Goal: Transaction & Acquisition: Subscribe to service/newsletter

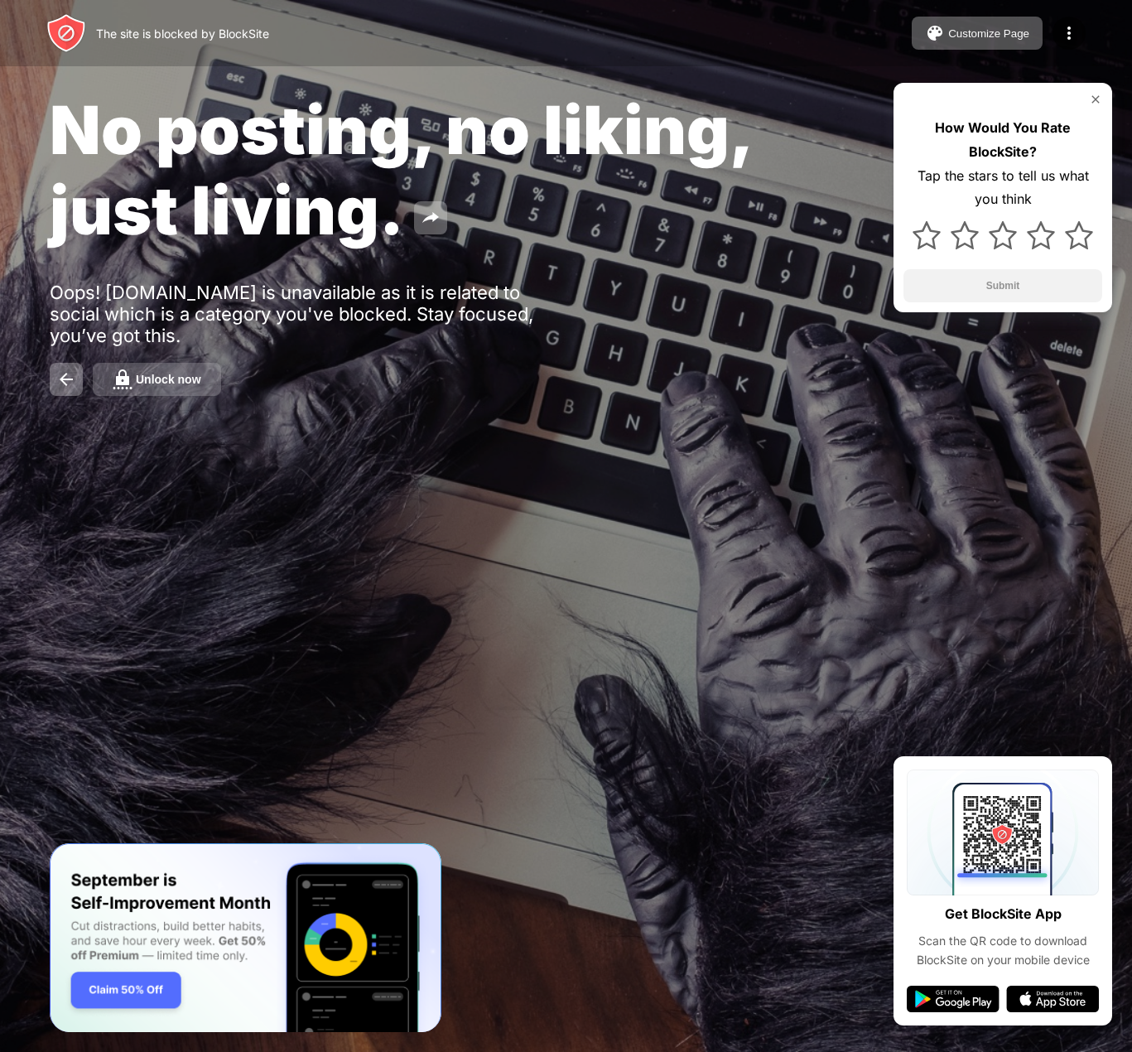
click at [161, 380] on div "Unlock now" at bounding box center [168, 379] width 65 height 13
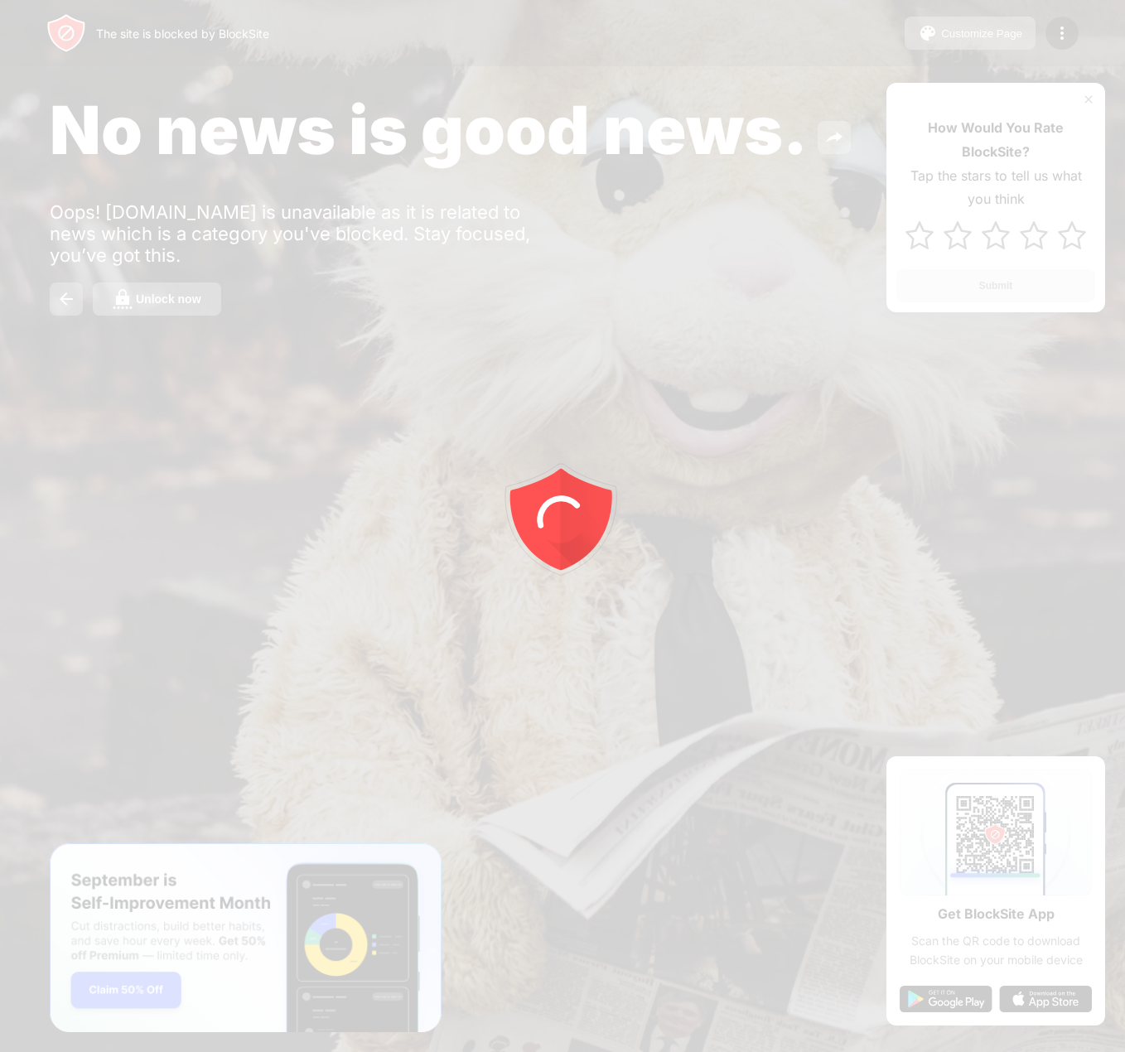
click at [162, 305] on div at bounding box center [562, 526] width 1125 height 1052
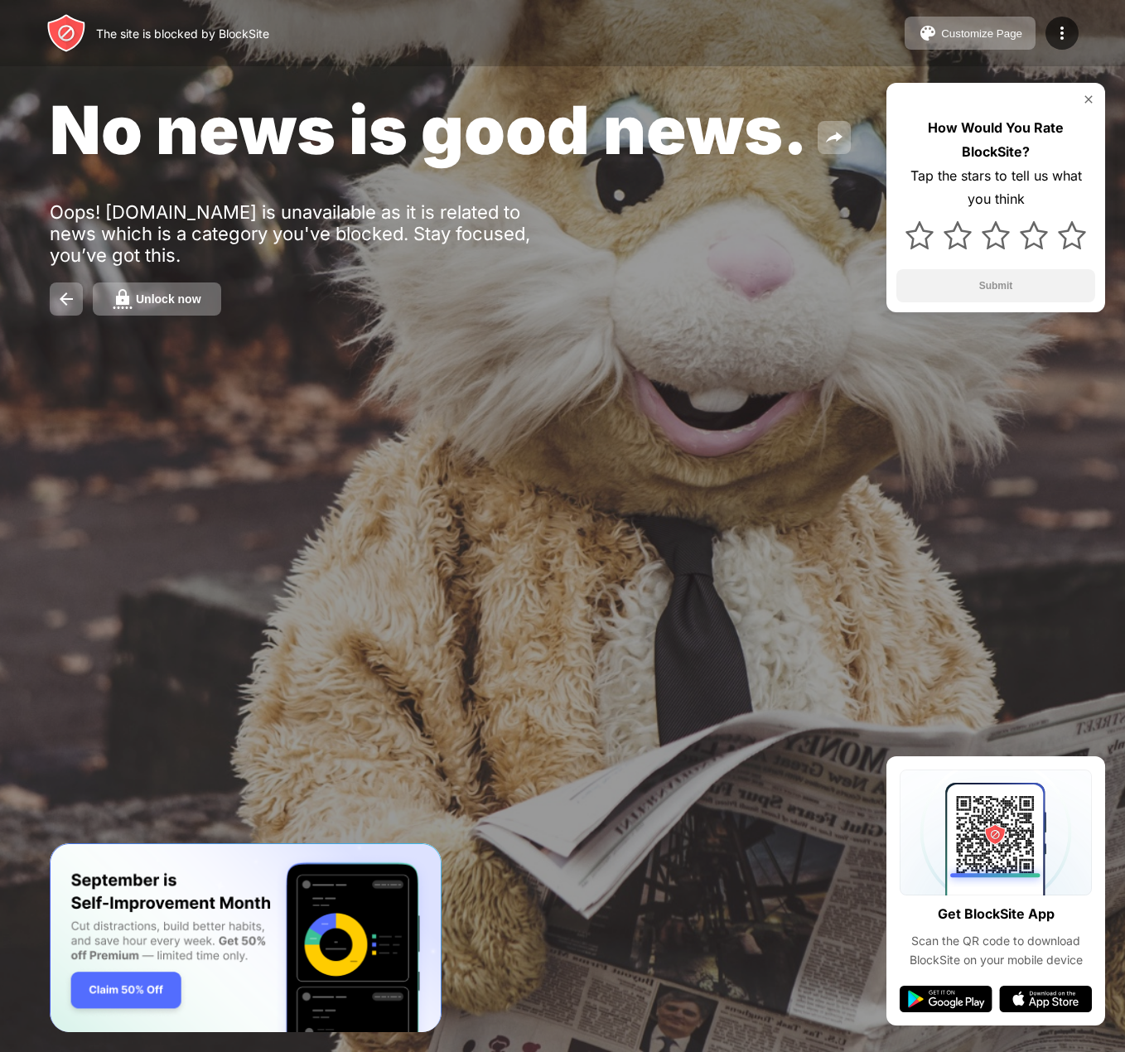
click at [162, 305] on div "Unlock now" at bounding box center [168, 298] width 65 height 13
click at [160, 301] on div "Unlock now" at bounding box center [168, 298] width 65 height 13
